Goal: Find specific page/section

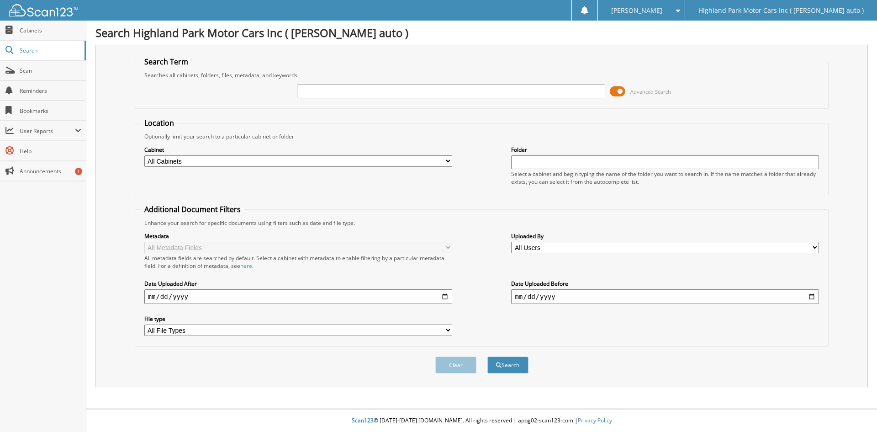
click at [615, 90] on span at bounding box center [618, 92] width 16 height 14
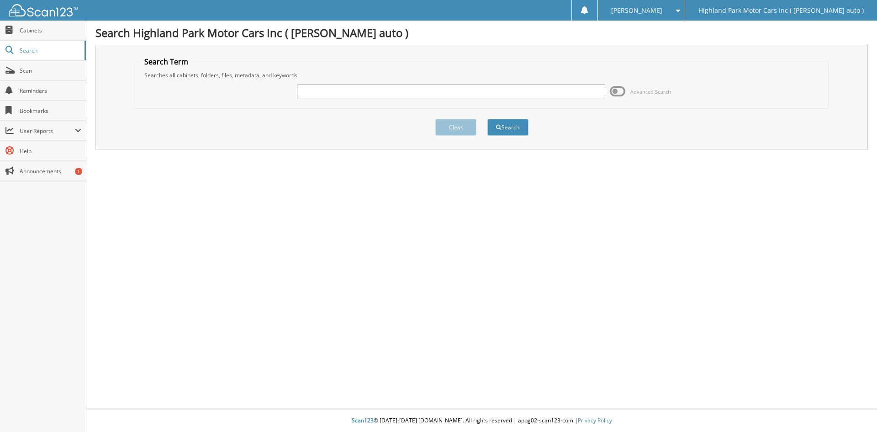
click at [523, 94] on input "text" at bounding box center [451, 92] width 308 height 14
type input "MS18557"
click at [488, 119] on button "Search" at bounding box center [508, 127] width 41 height 17
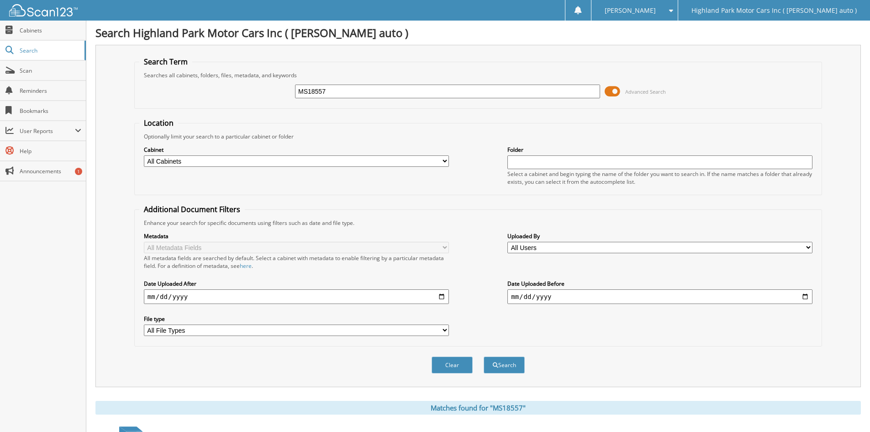
click at [611, 92] on span at bounding box center [613, 92] width 16 height 14
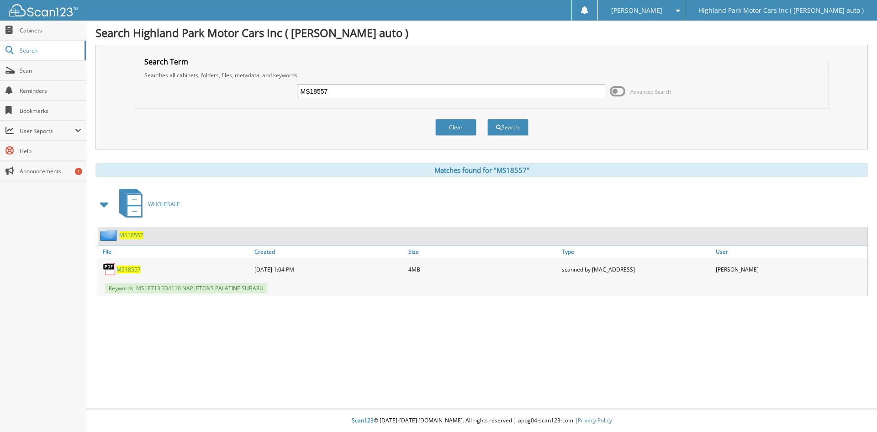
click at [130, 235] on span "MS18557" at bounding box center [131, 235] width 24 height 8
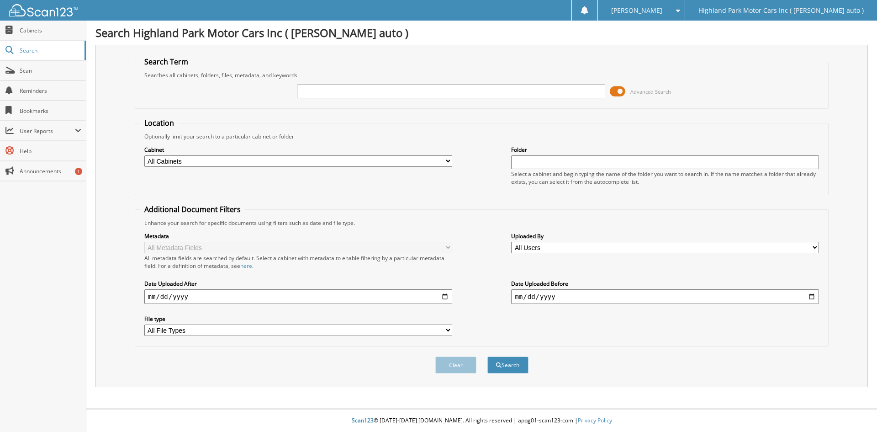
click at [619, 93] on span at bounding box center [618, 92] width 16 height 14
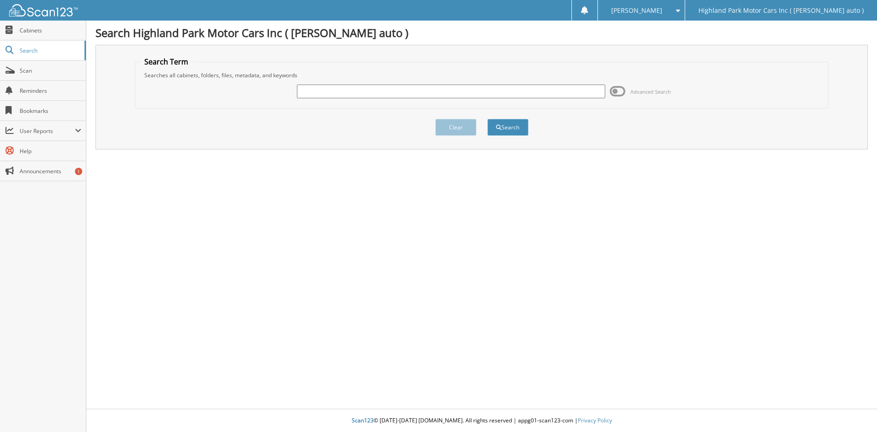
click at [543, 88] on input "text" at bounding box center [451, 92] width 308 height 14
type input "MS18398"
click at [488, 119] on button "Search" at bounding box center [508, 127] width 41 height 17
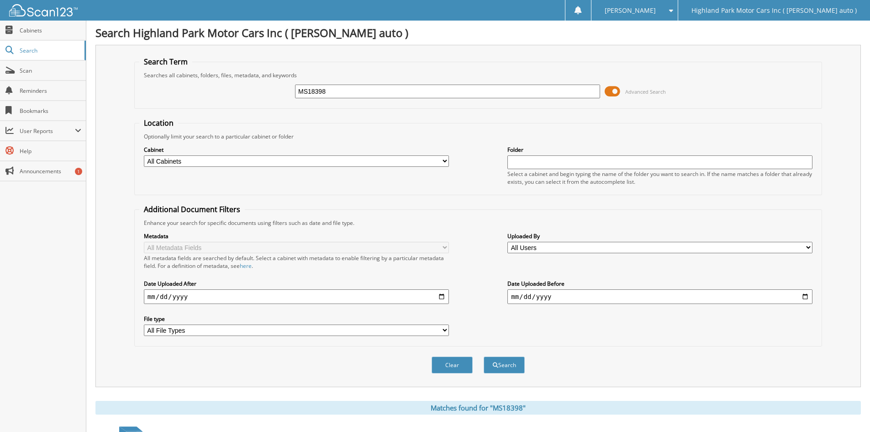
click at [615, 93] on span at bounding box center [613, 92] width 16 height 14
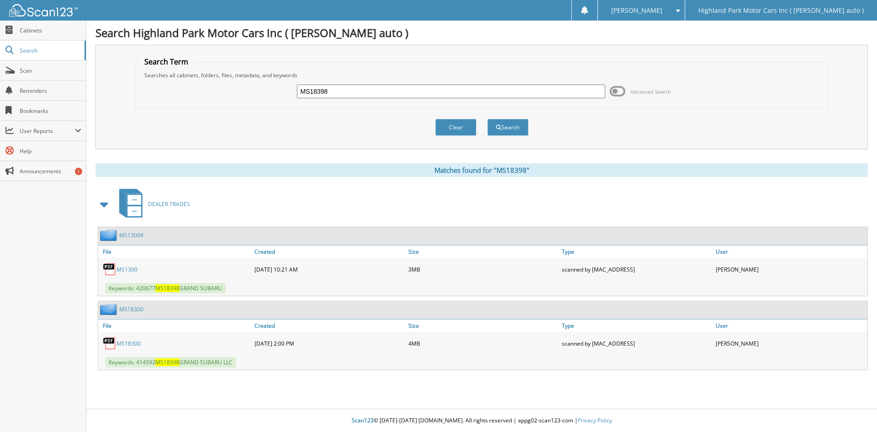
click at [131, 231] on div "MS13009" at bounding box center [120, 234] width 45 height 11
click at [129, 237] on link "MS13009" at bounding box center [131, 235] width 24 height 8
